Goal: Check status: Check status

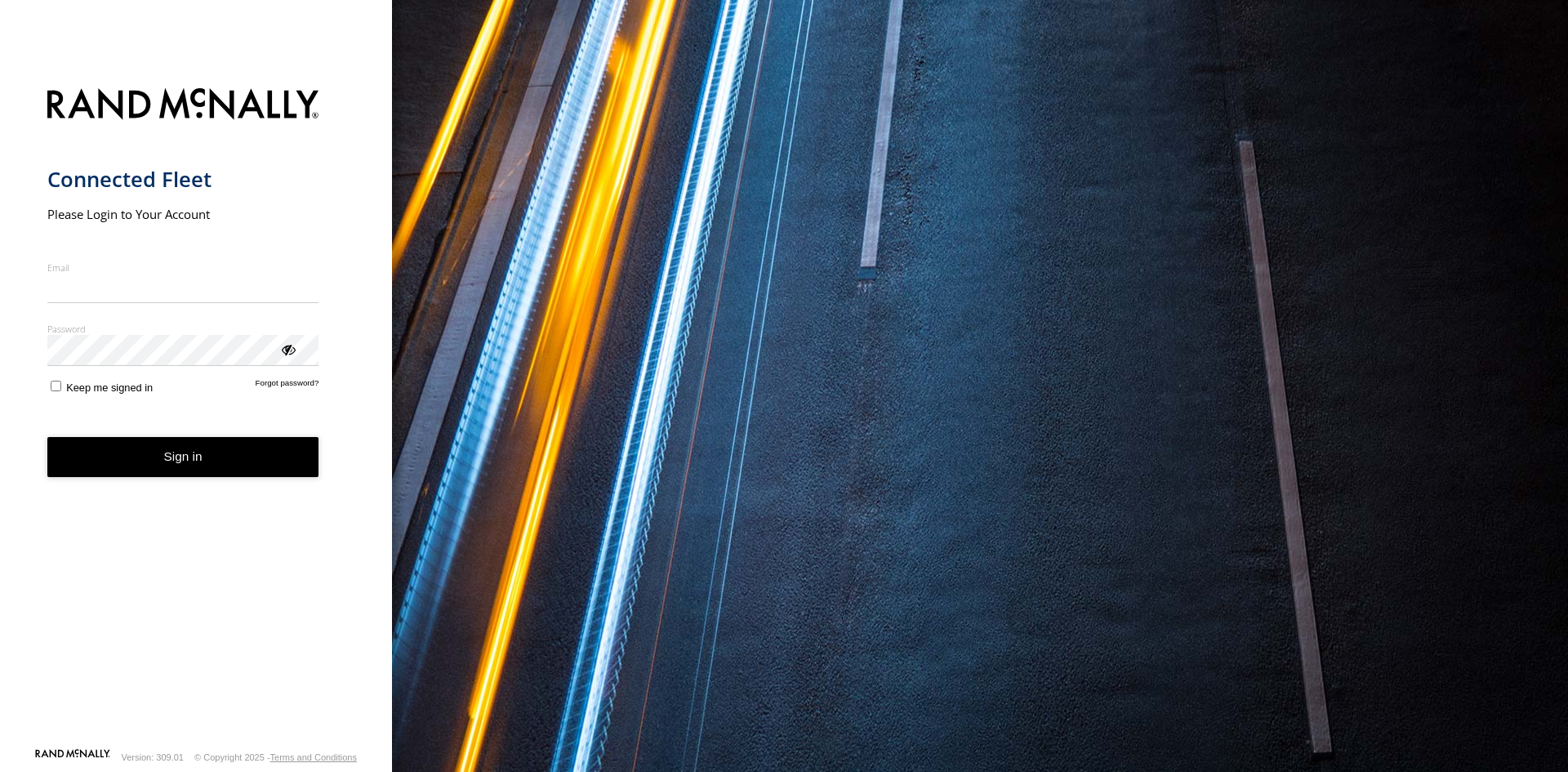
type input "**********"
click at [140, 464] on button "Sign in" at bounding box center [183, 456] width 272 height 40
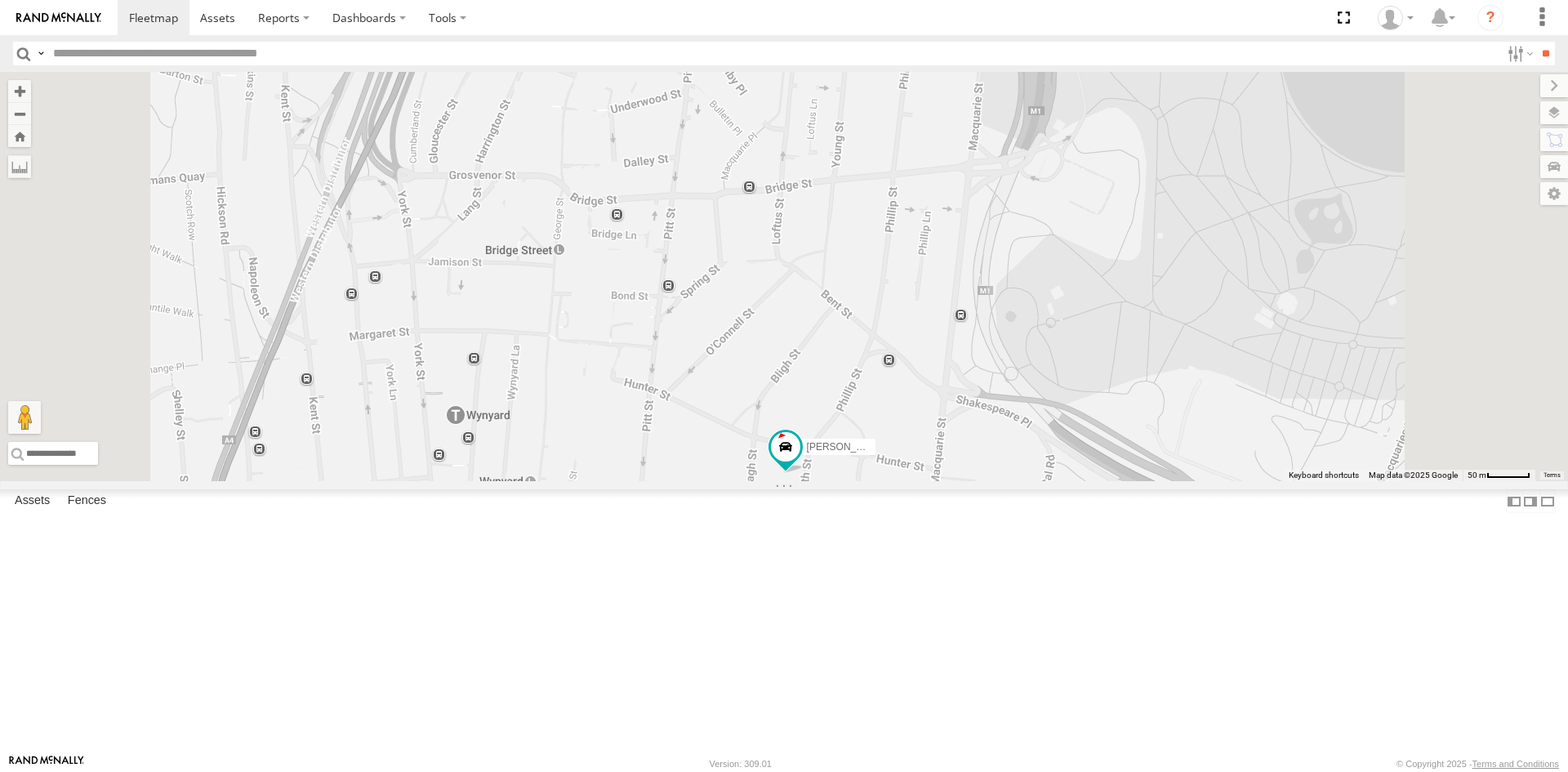
drag, startPoint x: 1062, startPoint y: 716, endPoint x: 1057, endPoint y: 610, distance: 106.1
click at [1057, 481] on div "[PERSON_NAME] - EJV 51D iLoad - DXI 65K" at bounding box center [784, 277] width 1568 height 409
